Goal: Complete application form

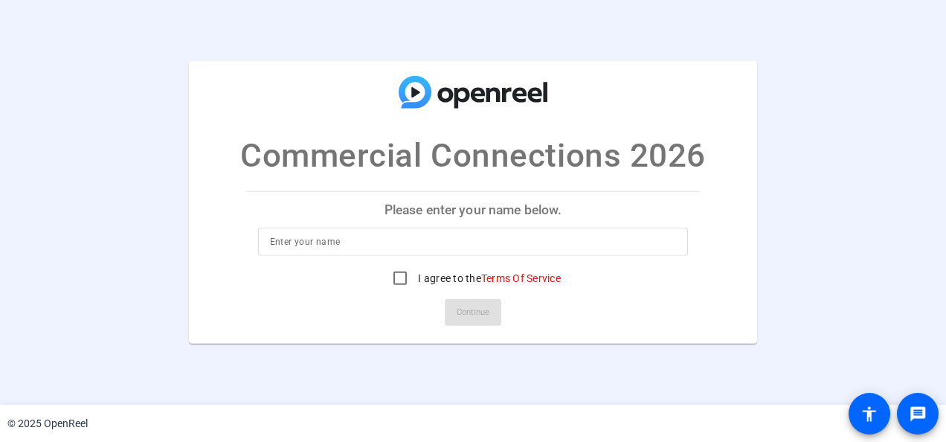
click at [391, 239] on input at bounding box center [473, 242] width 407 height 18
type input "Michelle"
click at [405, 278] on input "I agree to the Terms Of Service" at bounding box center [400, 278] width 30 height 30
checkbox input "true"
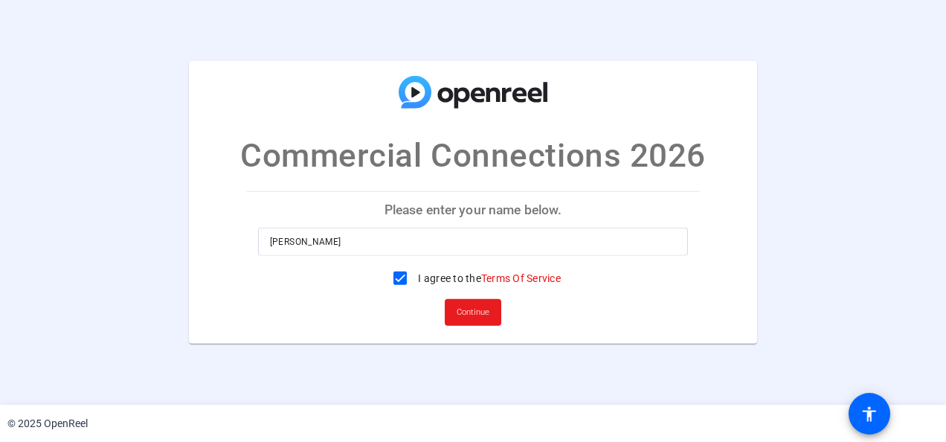
click at [480, 308] on span "Continue" at bounding box center [472, 312] width 33 height 22
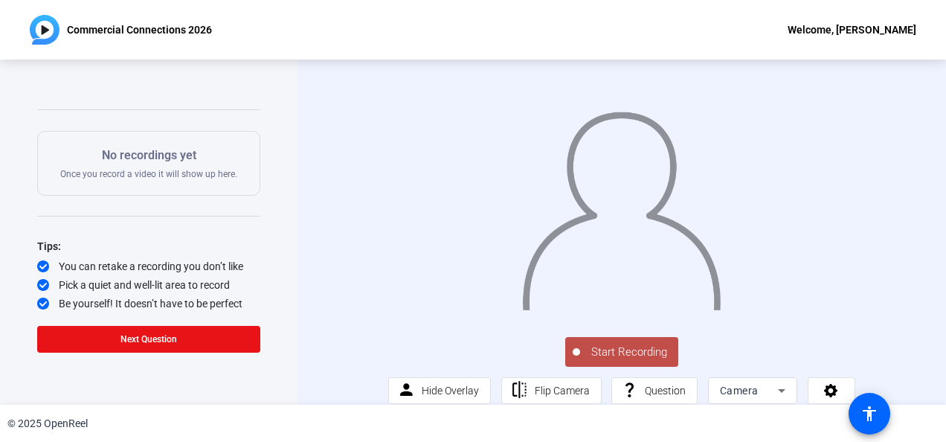
scroll to position [18, 0]
